Goal: Transaction & Acquisition: Purchase product/service

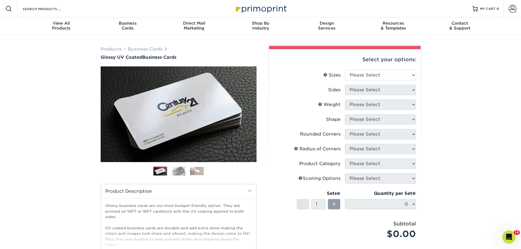
click at [252, 12] on img at bounding box center [260, 9] width 55 height 12
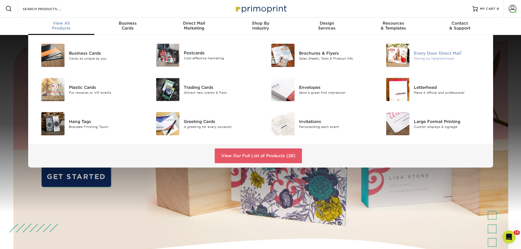
click at [448, 57] on div "Mailing by Neighborhood" at bounding box center [450, 58] width 72 height 5
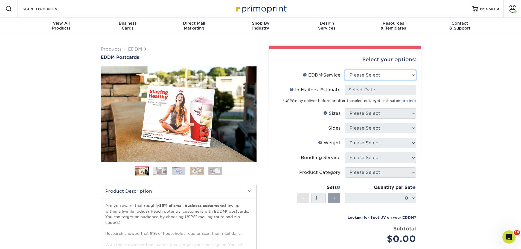
click at [363, 74] on select "Please Select Full Service Print Only" at bounding box center [380, 75] width 71 height 10
select select "full_service"
click at [345, 70] on select "Please Select Full Service Print Only" at bounding box center [380, 75] width 71 height 10
select select "-1"
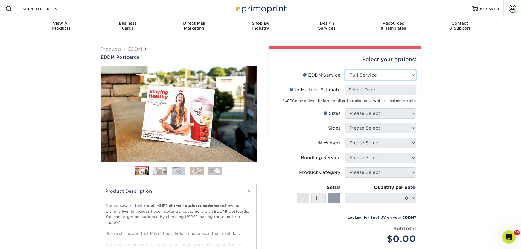
select select "-1"
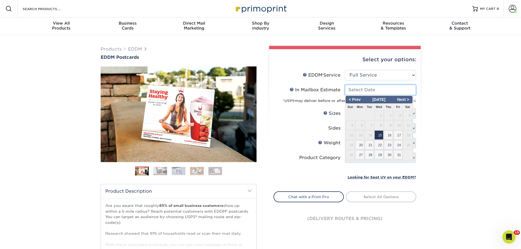
click at [372, 91] on input "In Mailbox Estimate Help In Mailbox Estimate" at bounding box center [380, 90] width 71 height 10
click at [379, 135] on span "15" at bounding box center [378, 134] width 9 height 9
type input "2025-10-15"
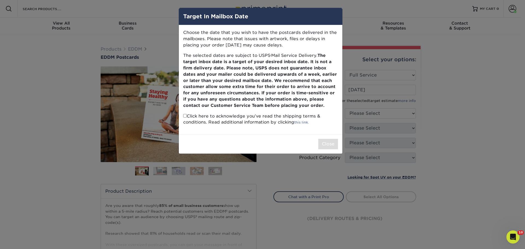
click at [183, 113] on div "Choose the date that you wish to have the postcards delivered in the mailboxes.…" at bounding box center [260, 79] width 163 height 109
click at [184, 115] on input "checkbox" at bounding box center [185, 116] width 4 height 4
checkbox input "true"
click at [333, 145] on button "Close" at bounding box center [328, 144] width 20 height 10
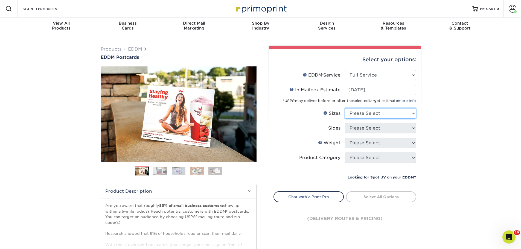
click at [367, 112] on select "Please Select 4.5" x 12" 6" x 12" 6.5" x 8" 6.5" x 9" 6.5" x 12" 7" x 8.5" 8" x…" at bounding box center [380, 113] width 71 height 10
select select "6.50x9.00"
click at [345, 108] on select "Please Select 4.5" x 12" 6" x 12" 6.5" x 8" 6.5" x 9" 6.5" x 12" 7" x 8.5" 8" x…" at bounding box center [380, 113] width 71 height 10
click at [370, 128] on select "Please Select Print Both Sides Print Front Only" at bounding box center [380, 128] width 71 height 10
select select "13abbda7-1d64-4f25-8bb2-c179b224825d"
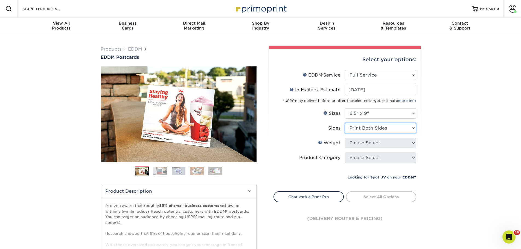
click at [345, 123] on select "Please Select Print Both Sides Print Front Only" at bounding box center [380, 128] width 71 height 10
click at [376, 114] on select "Please Select 4.5" x 12" 6" x 12" 6.5" x 8" 6.5" x 9" 6.5" x 12" 7" x 8.5" 8" x…" at bounding box center [380, 113] width 71 height 10
select select "6.50x8.00"
click at [345, 108] on select "Please Select 4.5" x 12" 6" x 12" 6.5" x 8" 6.5" x 9" 6.5" x 12" 7" x 8.5" 8" x…" at bounding box center [380, 113] width 71 height 10
select select "-1"
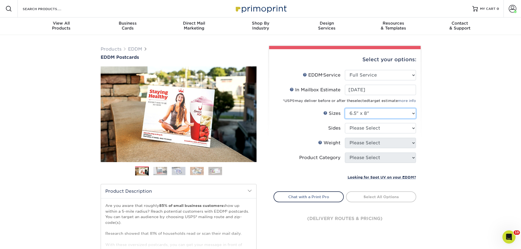
click at [383, 112] on select "Please Select 4.5" x 12" 6" x 12" 6.5" x 8" 6.5" x 9" 6.5" x 12" 7" x 8.5" 8" x…" at bounding box center [380, 113] width 71 height 10
click at [345, 108] on select "Please Select 4.5" x 12" 6" x 12" 6.5" x 8" 6.5" x 9" 6.5" x 12" 7" x 8.5" 8" x…" at bounding box center [380, 113] width 71 height 10
click at [380, 127] on select "Please Select Print Both Sides Print Front Only" at bounding box center [380, 128] width 71 height 10
click at [384, 113] on select "Please Select 4.5" x 12" 6" x 12" 6.5" x 8" 6.5" x 9" 6.5" x 12" 7" x 8.5" 8" x…" at bounding box center [380, 113] width 71 height 10
click at [345, 108] on select "Please Select 4.5" x 12" 6" x 12" 6.5" x 8" 6.5" x 9" 6.5" x 12" 7" x 8.5" 8" x…" at bounding box center [380, 113] width 71 height 10
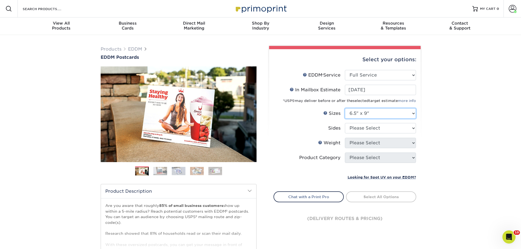
click at [380, 113] on select "Please Select 4.5" x 12" 6" x 12" 6.5" x 8" 6.5" x 9" 6.5" x 12" 7" x 8.5" 8" x…" at bounding box center [380, 113] width 71 height 10
select select "6.50x8.00"
click at [345, 108] on select "Please Select 4.5" x 12" 6" x 12" 6.5" x 8" 6.5" x 9" 6.5" x 12" 7" x 8.5" 8" x…" at bounding box center [380, 113] width 71 height 10
click at [376, 128] on select "Please Select Print Both Sides Print Front Only" at bounding box center [380, 128] width 71 height 10
click at [374, 113] on select "Please Select 4.5" x 12" 6" x 12" 6.5" x 8" 6.5" x 9" 6.5" x 12" 7" x 8.5" 8" x…" at bounding box center [380, 113] width 71 height 10
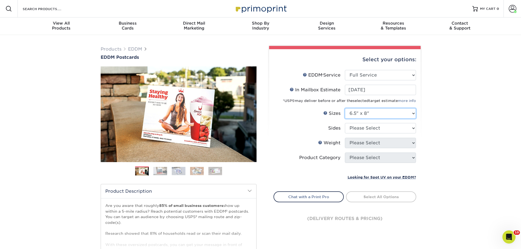
click at [345, 108] on select "Please Select 4.5" x 12" 6" x 12" 6.5" x 8" 6.5" x 9" 6.5" x 12" 7" x 8.5" 8" x…" at bounding box center [380, 113] width 71 height 10
click at [374, 128] on select "Please Select Print Both Sides Print Front Only" at bounding box center [380, 128] width 71 height 10
select select "13abbda7-1d64-4f25-8bb2-c179b224825d"
click at [345, 123] on select "Please Select Print Both Sides Print Front Only" at bounding box center [380, 128] width 71 height 10
click at [371, 142] on select "Please Select 16PT 14PT" at bounding box center [380, 143] width 71 height 10
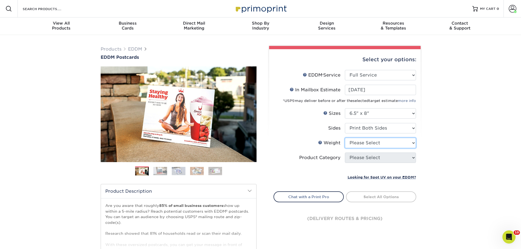
select select "14PT"
click at [345, 138] on select "Please Select 16PT 14PT" at bounding box center [380, 143] width 71 height 10
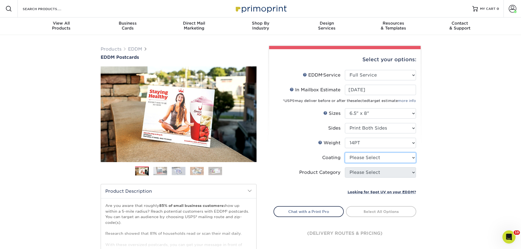
click at [373, 158] on select at bounding box center [380, 158] width 71 height 10
select select "ae367451-b2b8-45df-a344-0f05b6a12993"
click at [345, 153] on select at bounding box center [380, 158] width 71 height 10
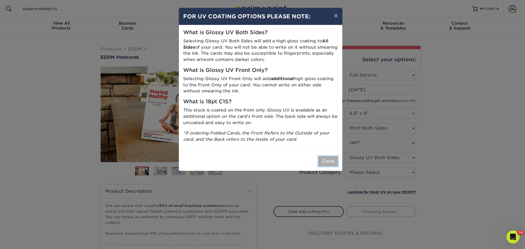
click at [326, 162] on button "Close" at bounding box center [328, 161] width 20 height 10
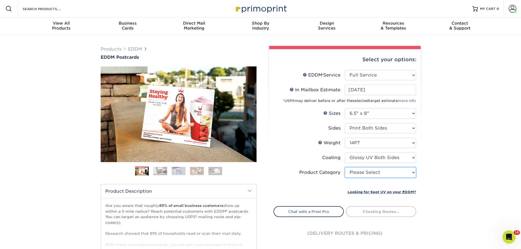
click at [370, 172] on select "Please Select Postcards" at bounding box center [380, 172] width 71 height 10
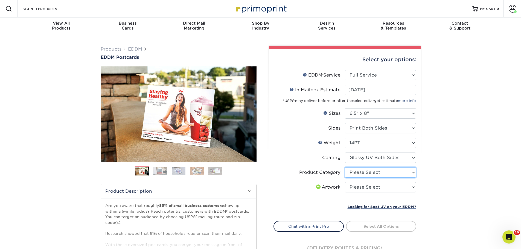
select select "9b7272e0-d6c8-4c3c-8e97-d3a1bcdab858"
click at [345, 167] on select "Please Select Postcards" at bounding box center [380, 172] width 71 height 10
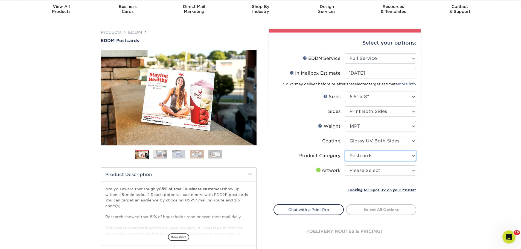
scroll to position [27, 0]
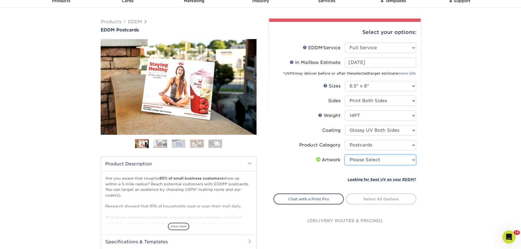
click at [367, 157] on select "Please Select I will upload files I need a design - $150" at bounding box center [380, 160] width 71 height 10
select select "upload"
click at [345, 155] on select "Please Select I will upload files I need a design - $150" at bounding box center [380, 160] width 71 height 10
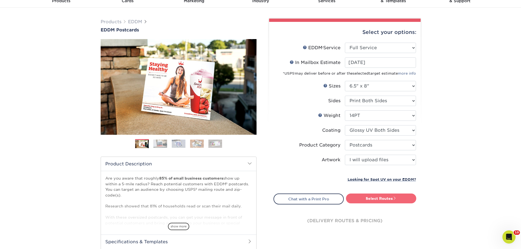
click at [390, 199] on link "Select Routes" at bounding box center [381, 198] width 70 height 10
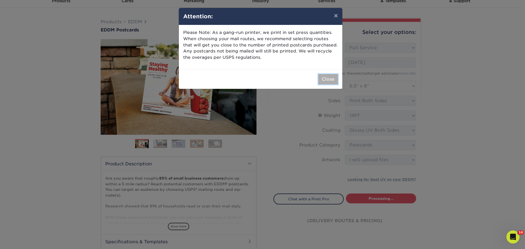
click at [329, 78] on button "Close" at bounding box center [328, 79] width 20 height 10
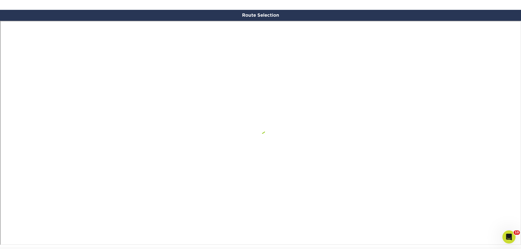
scroll to position [317, 0]
